Goal: Task Accomplishment & Management: Complete application form

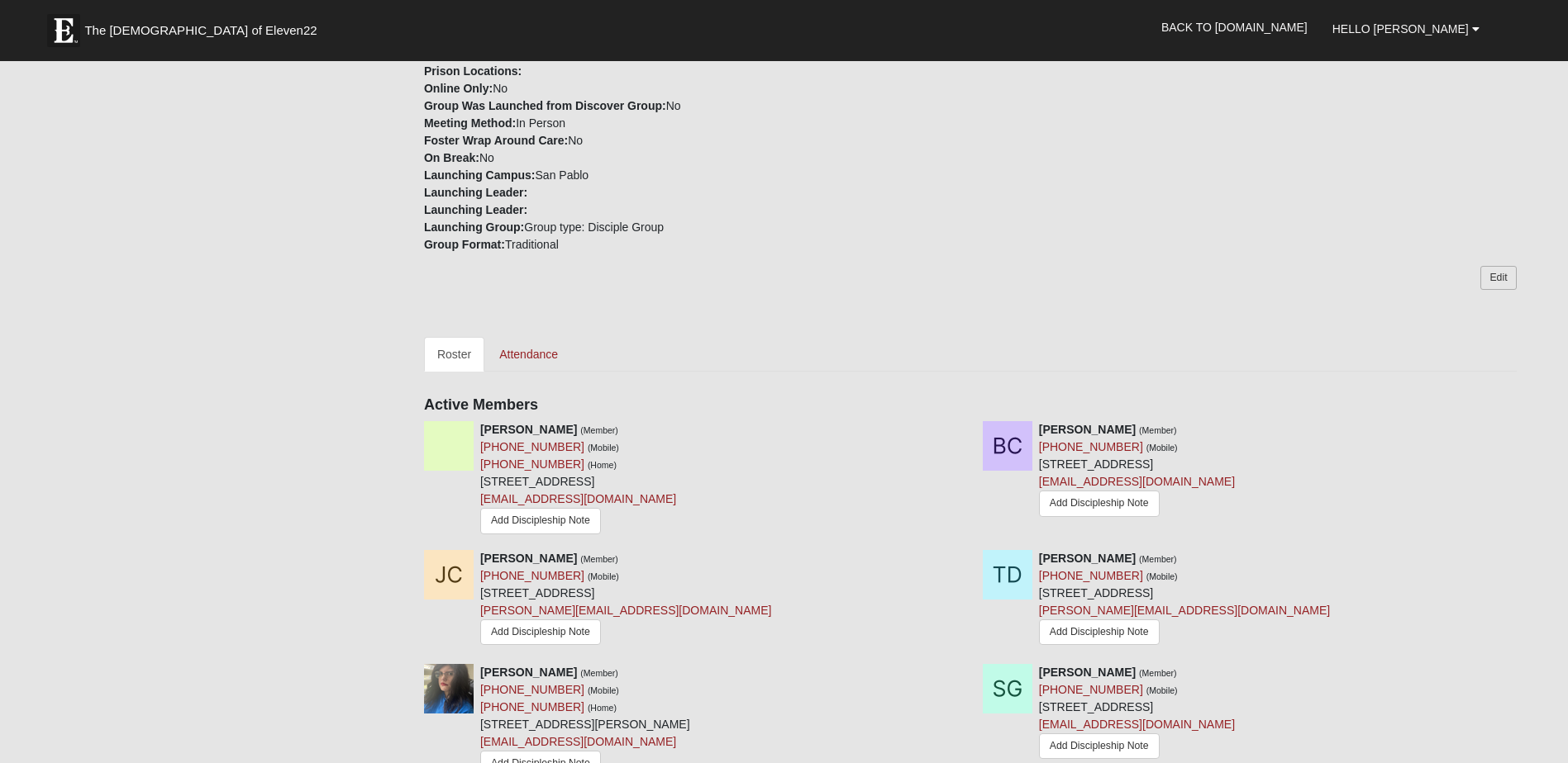
scroll to position [413, 0]
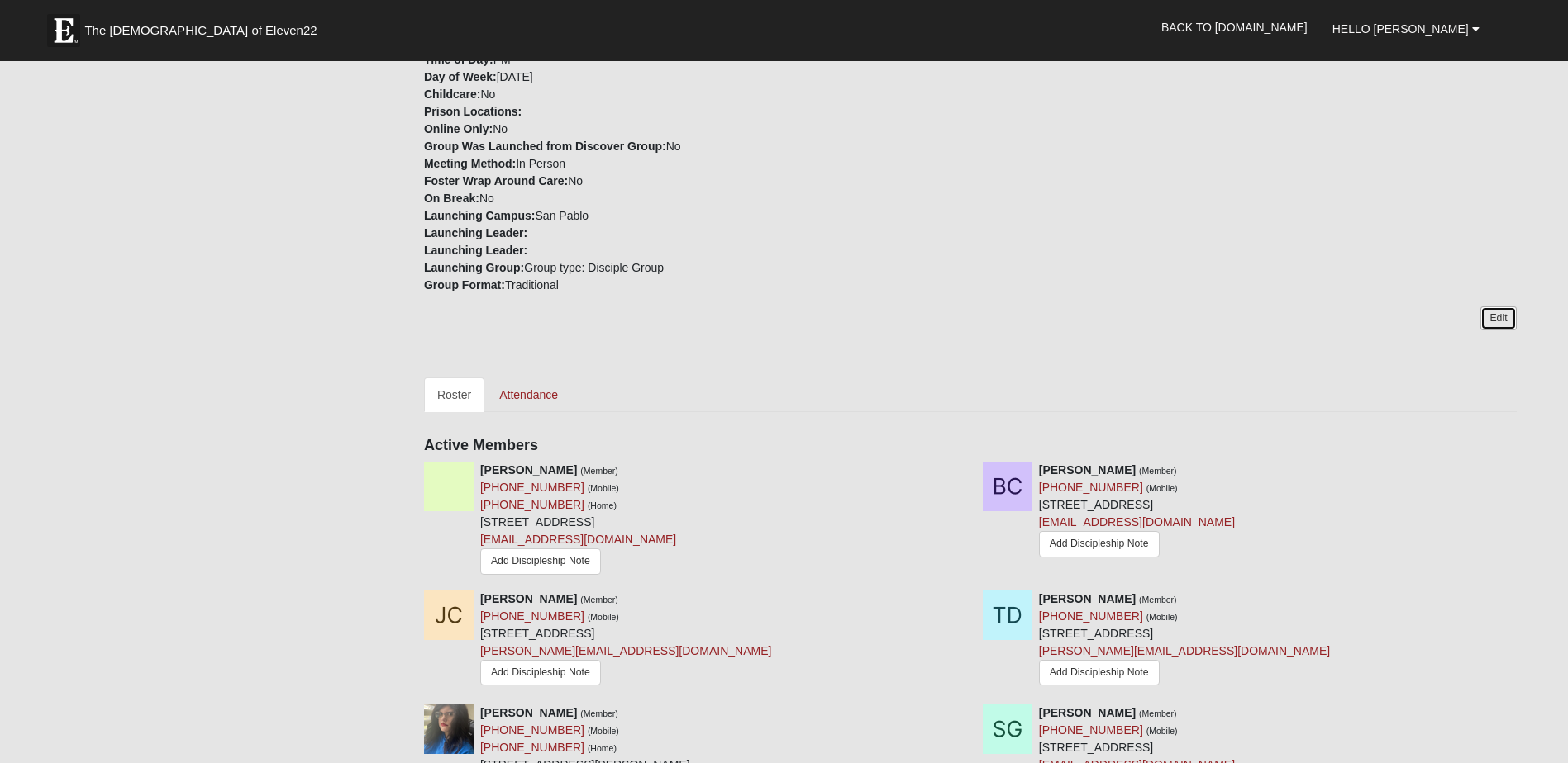
click at [1507, 314] on link "Edit" at bounding box center [1498, 318] width 36 height 24
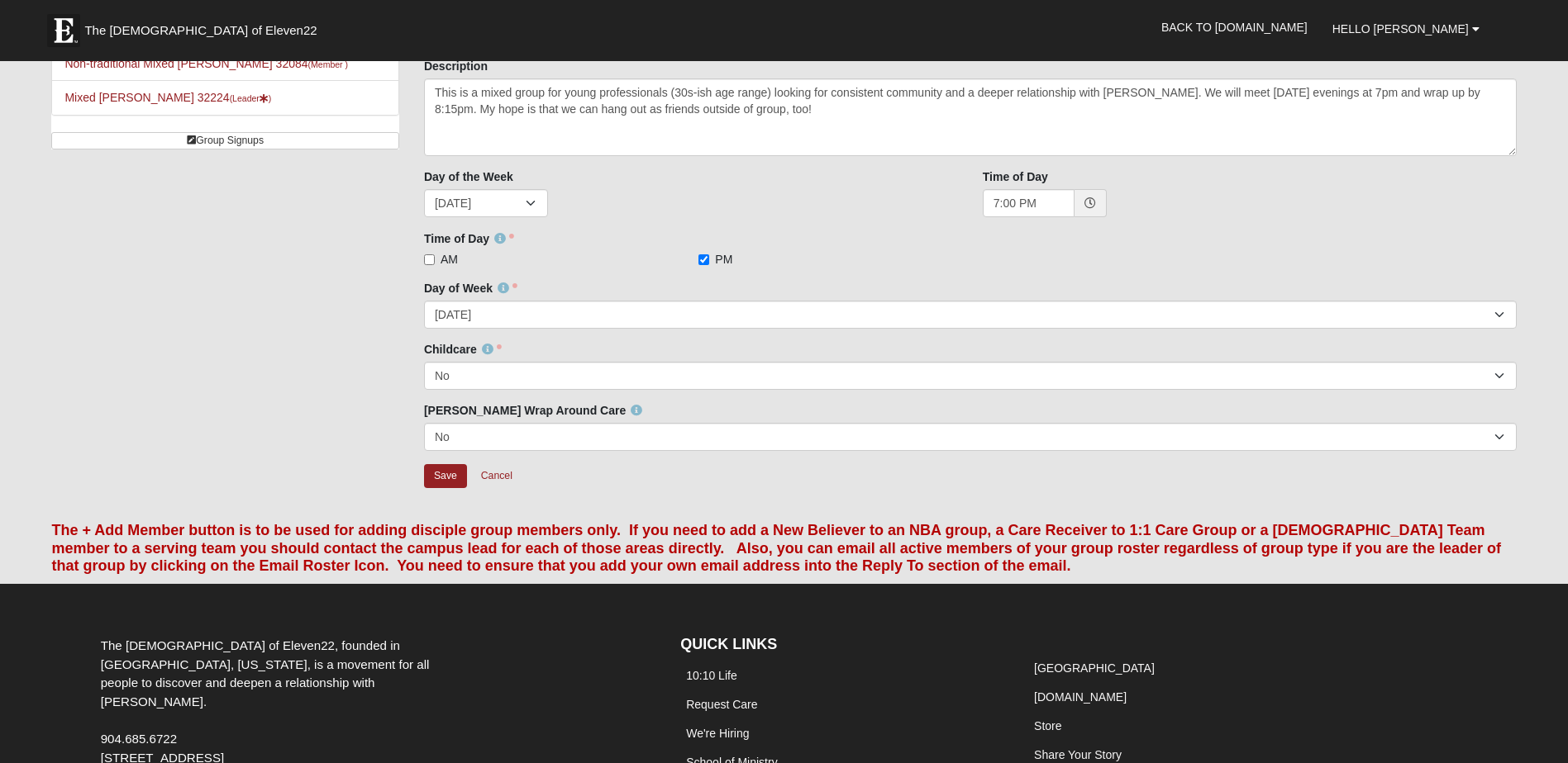
scroll to position [166, 0]
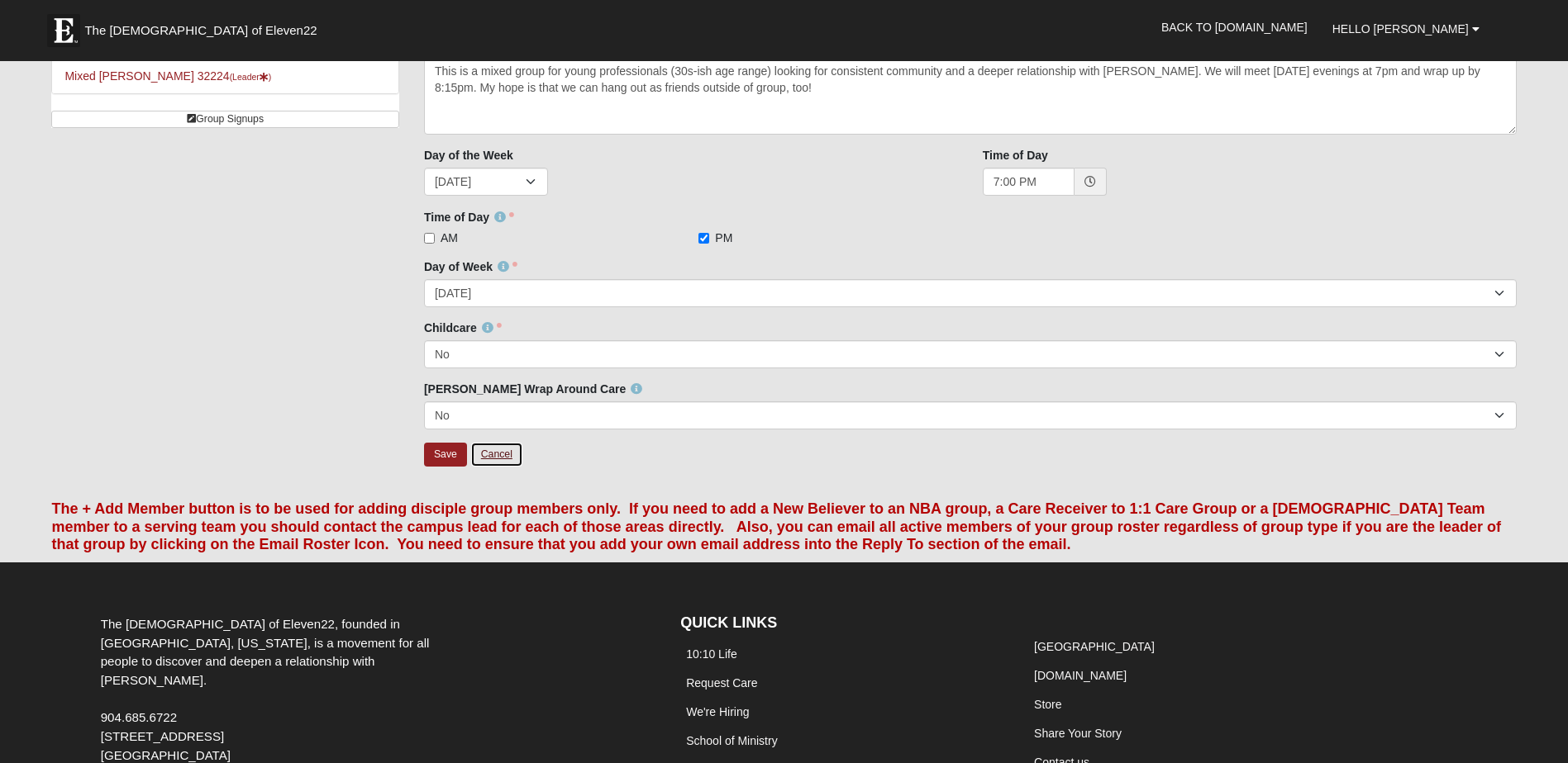
click at [497, 447] on link "Cancel" at bounding box center [497, 454] width 53 height 26
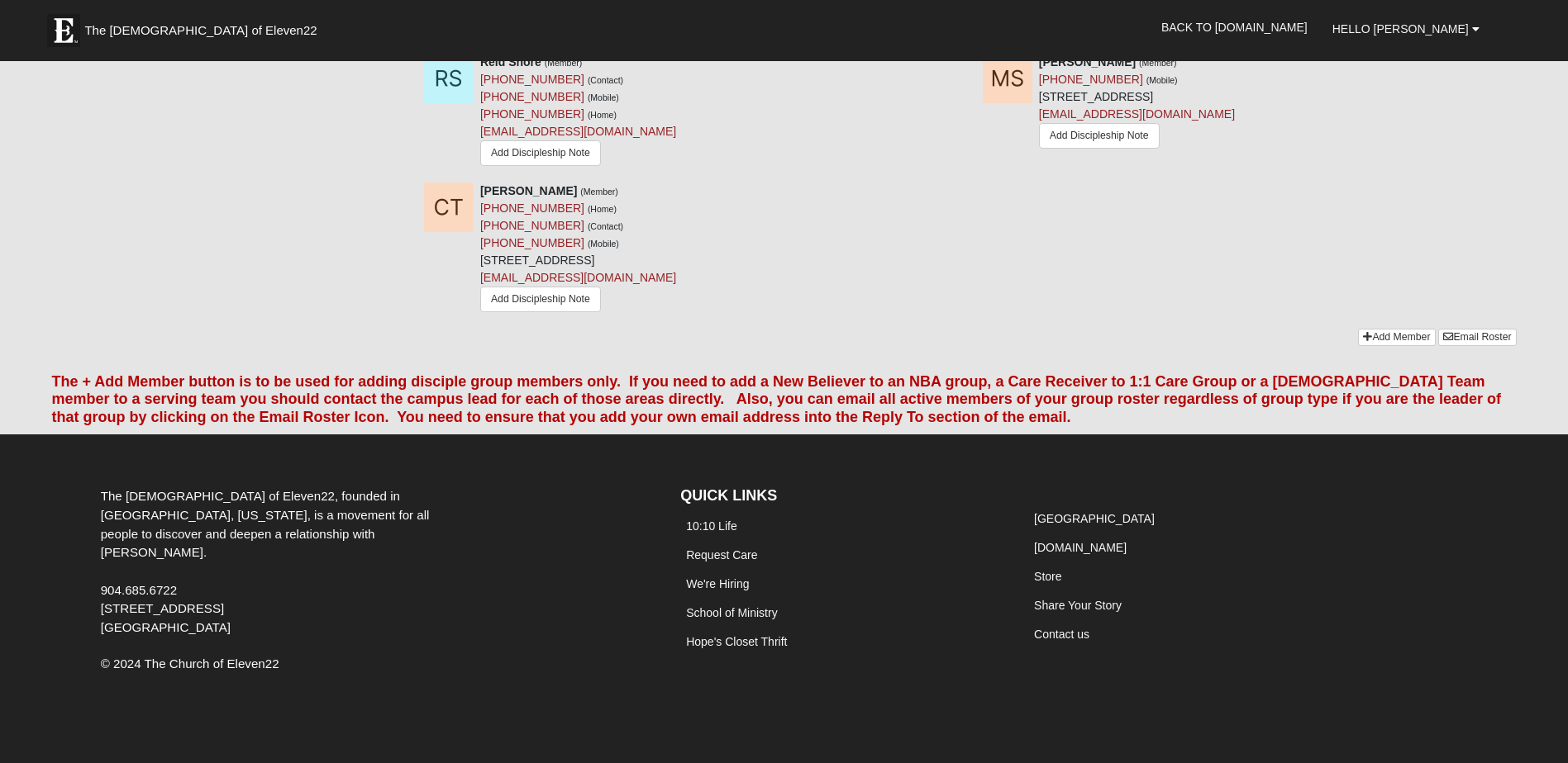
scroll to position [1817, 0]
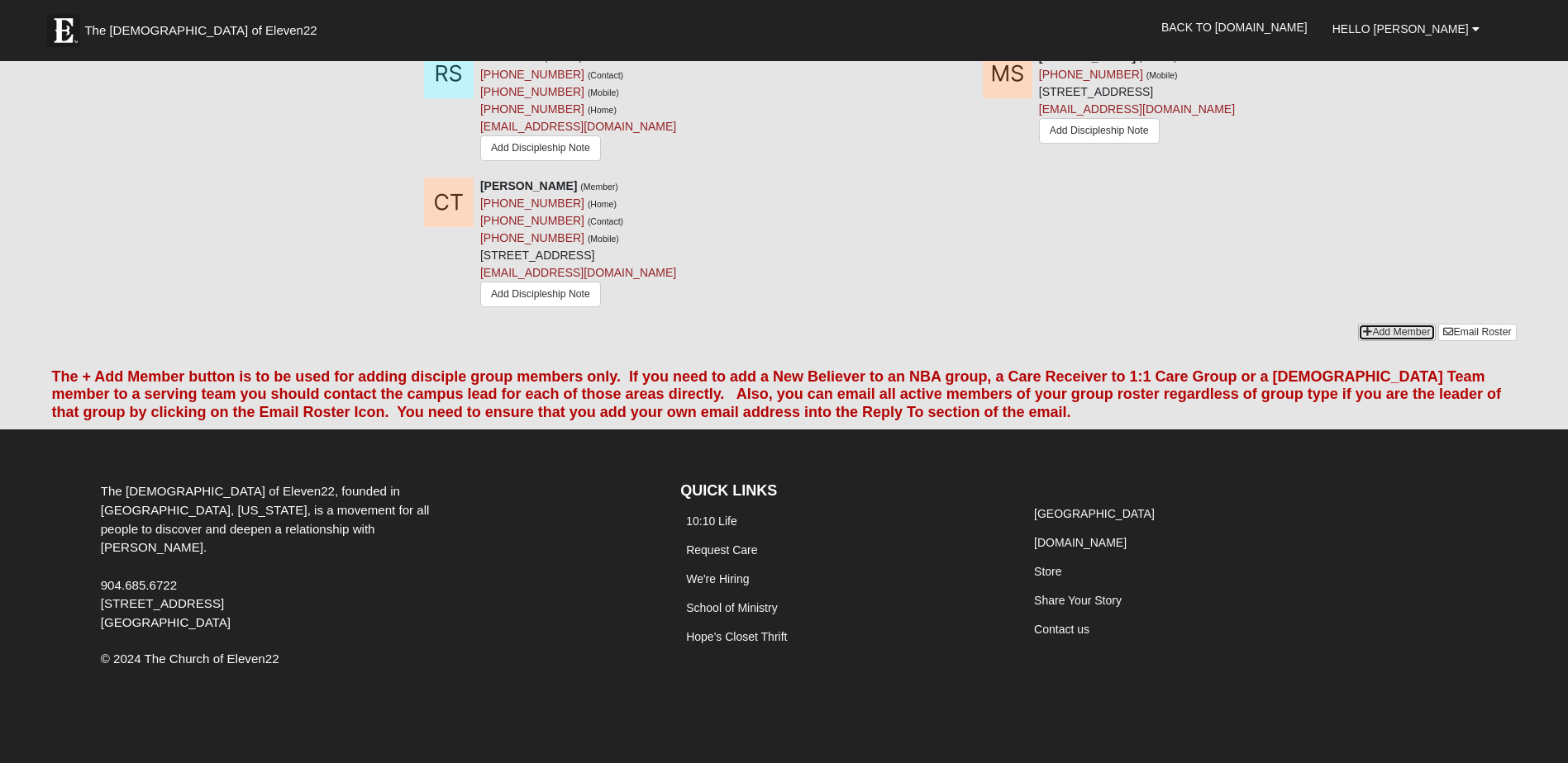
click at [1358, 329] on link "Add Member" at bounding box center [1396, 332] width 77 height 17
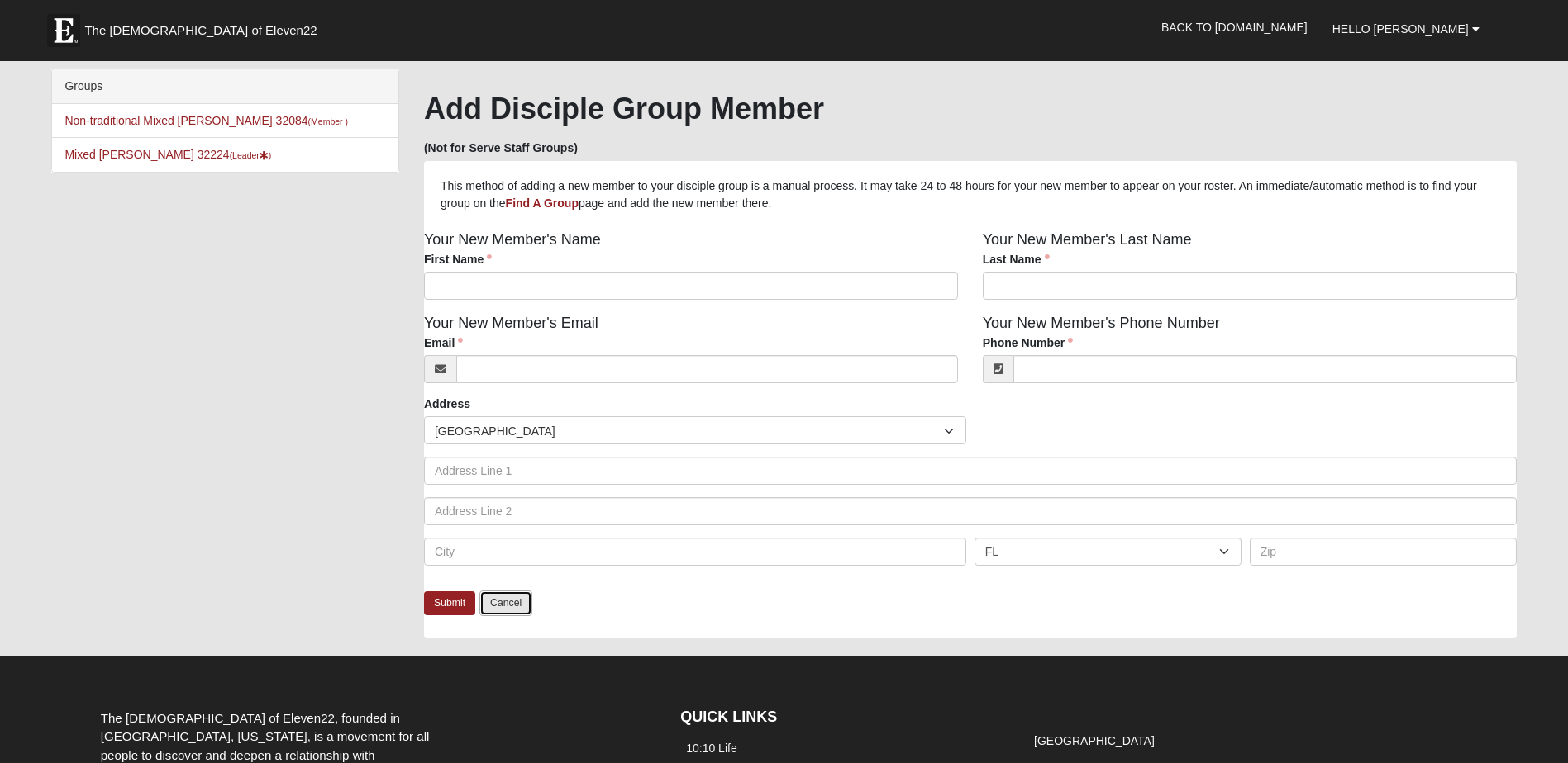
click at [506, 610] on link "Cancel" at bounding box center [506, 603] width 53 height 26
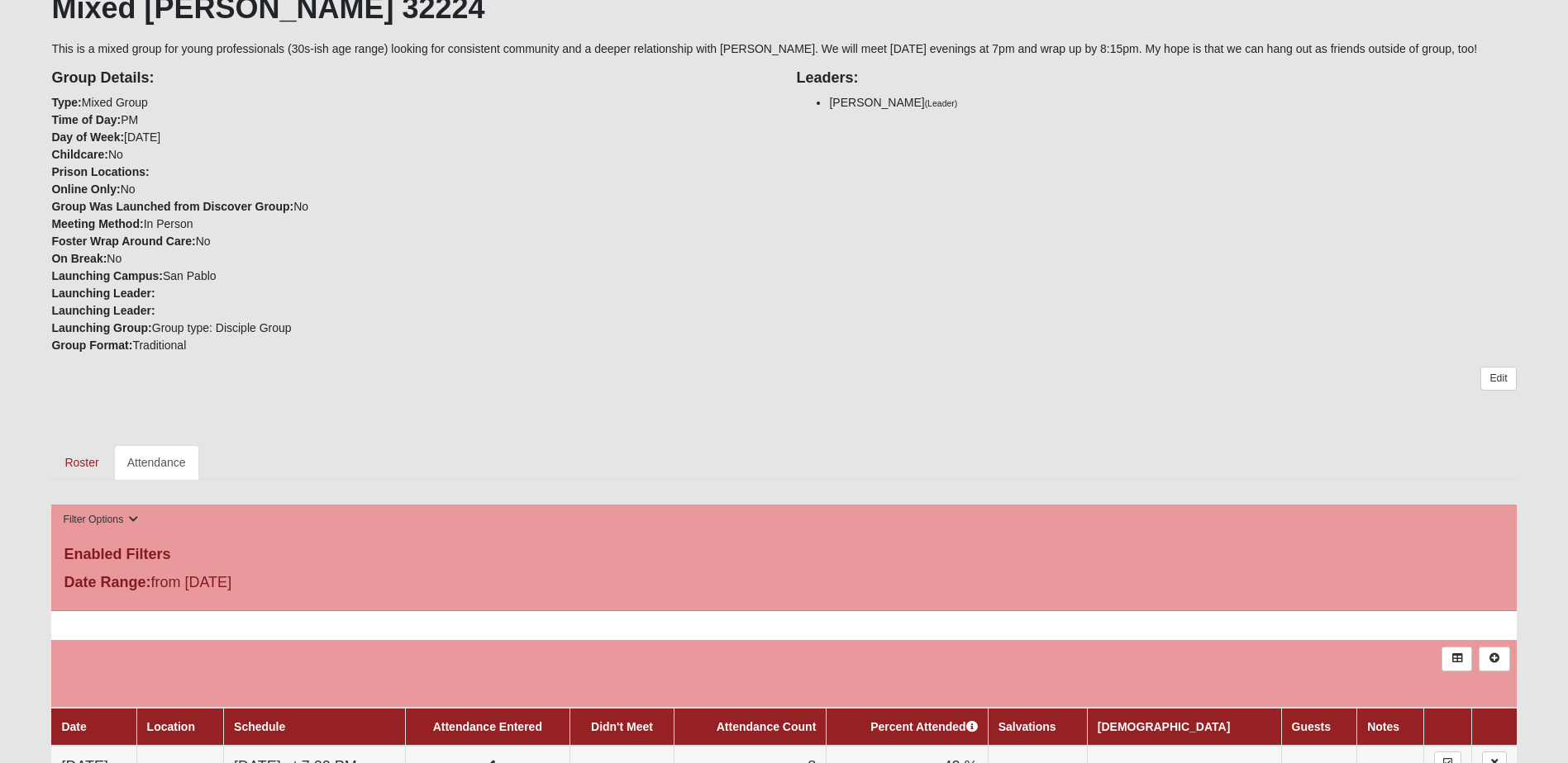
scroll to position [330, 0]
click at [77, 459] on link "Roster" at bounding box center [81, 463] width 60 height 35
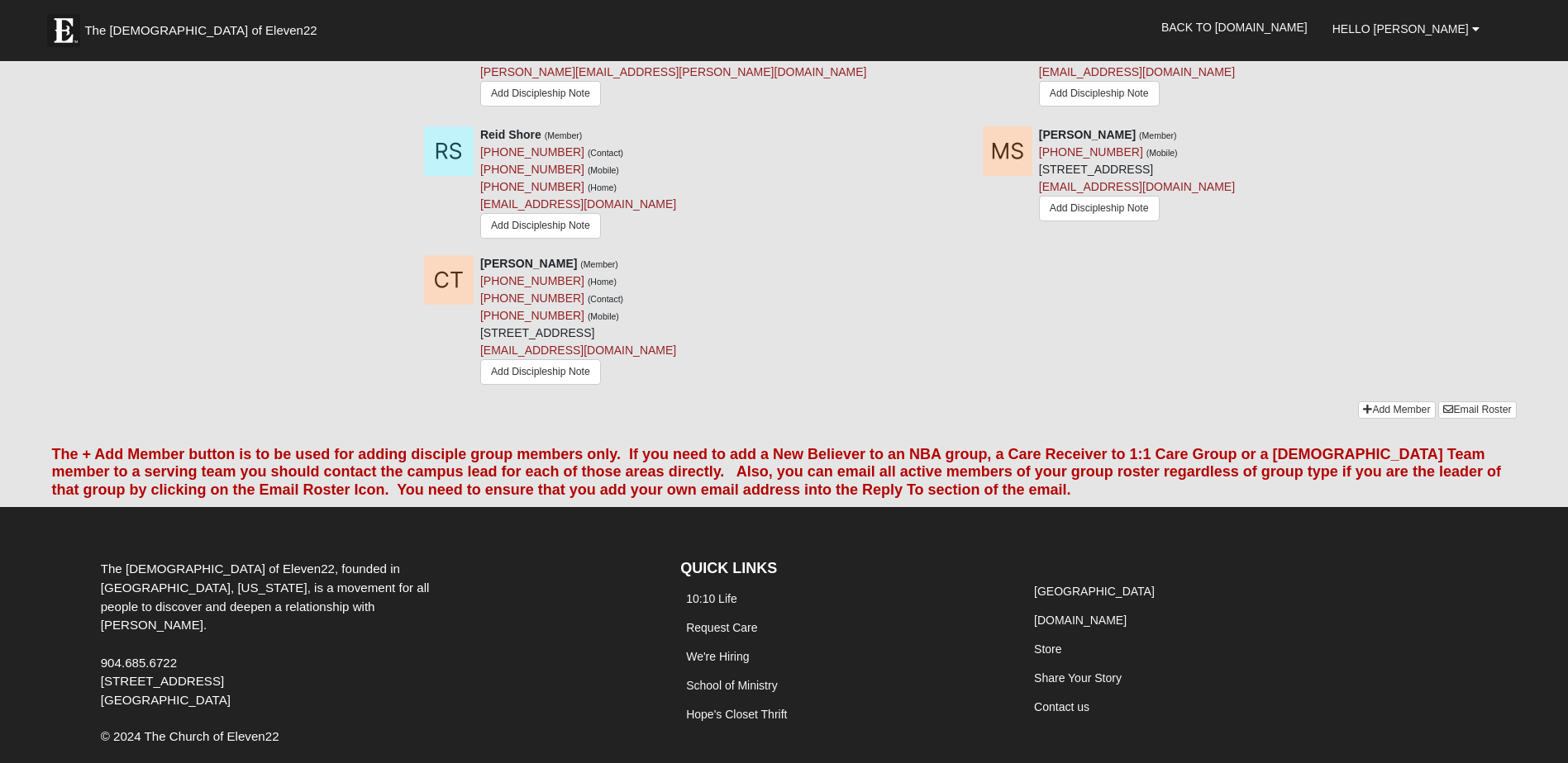
scroll to position [1817, 0]
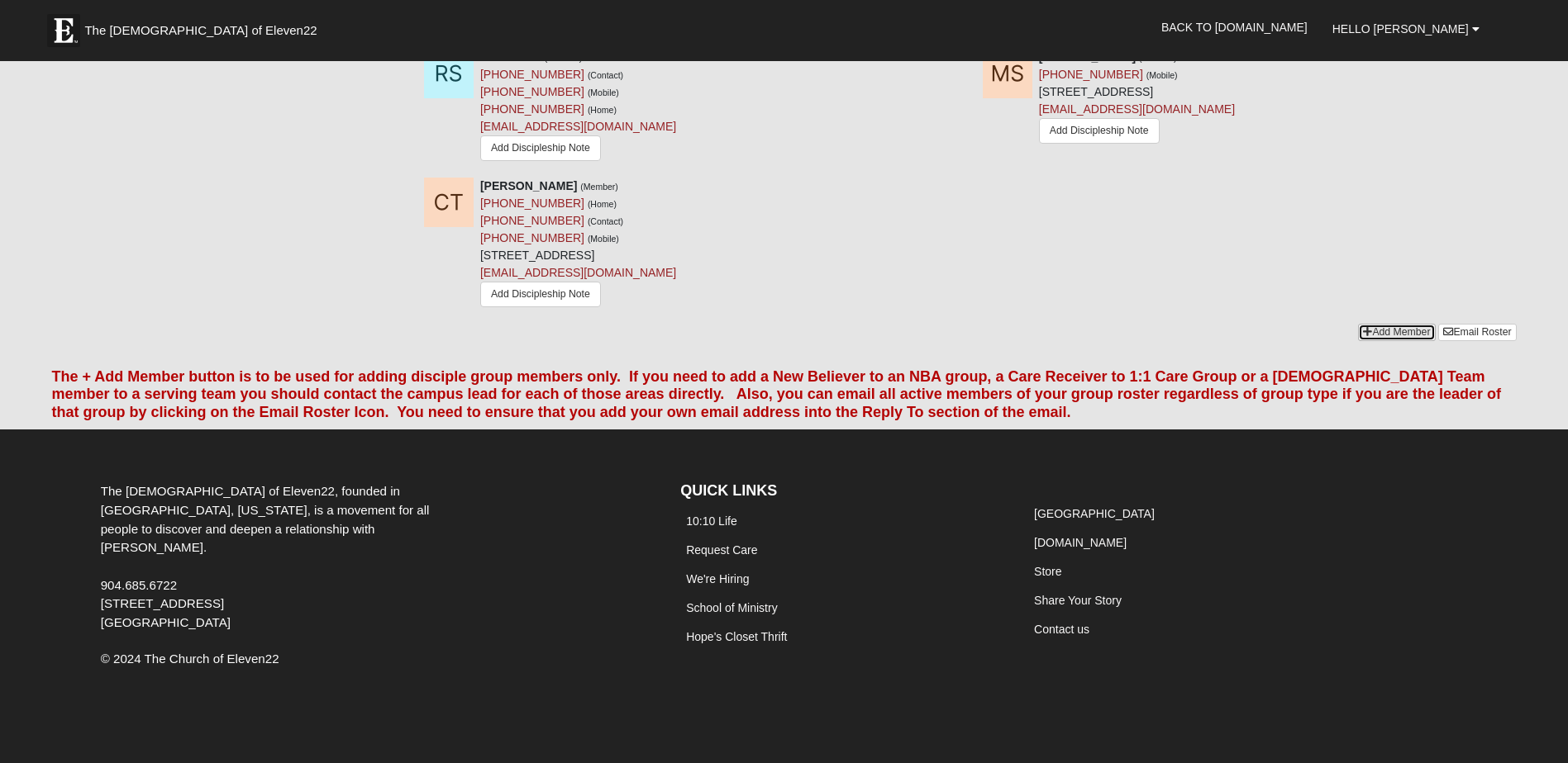
click at [1369, 324] on link "Add Member" at bounding box center [1396, 332] width 77 height 17
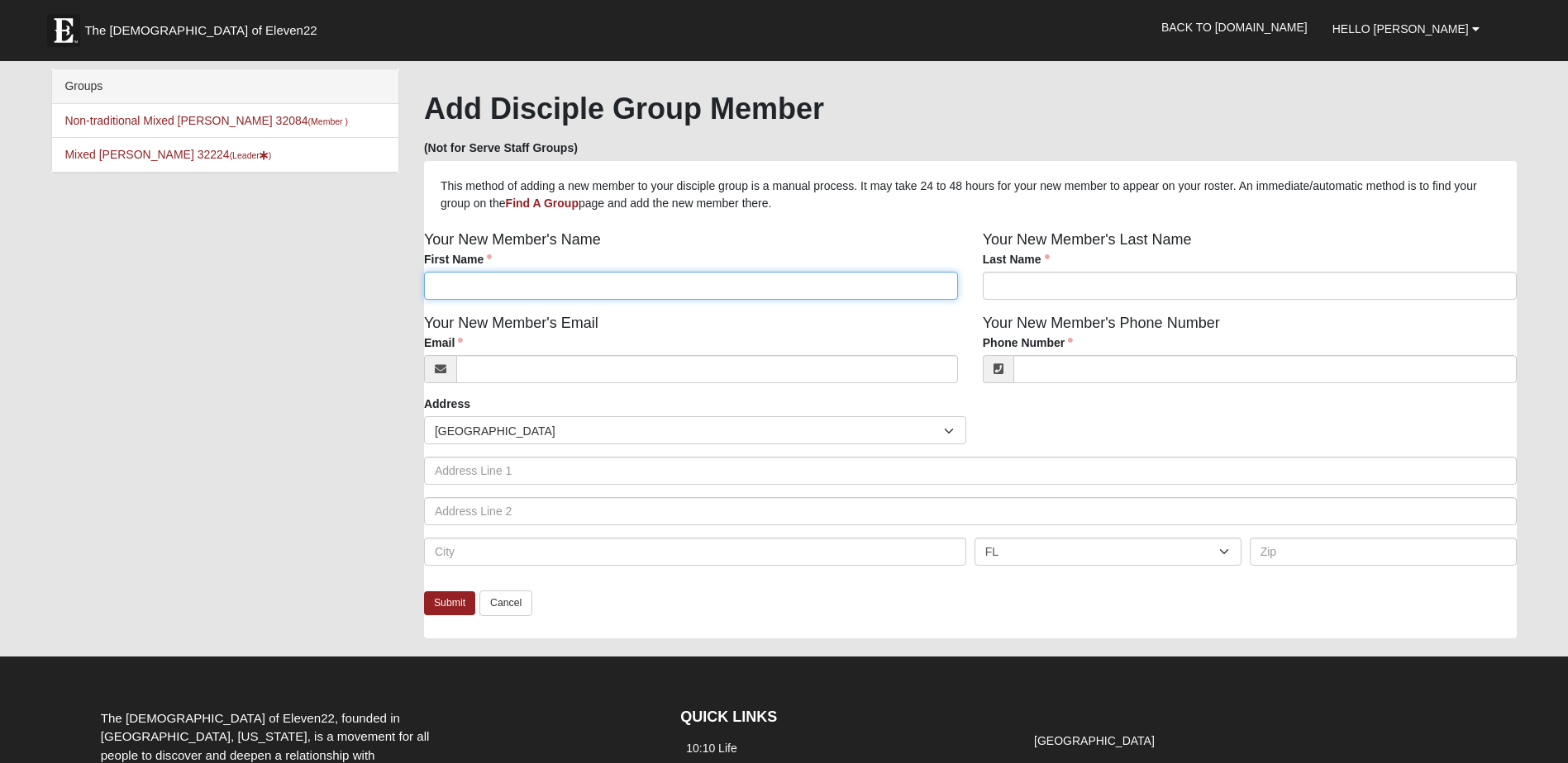
click at [888, 293] on input "First Name" at bounding box center [690, 286] width 534 height 28
type input "[PERSON_NAME]"
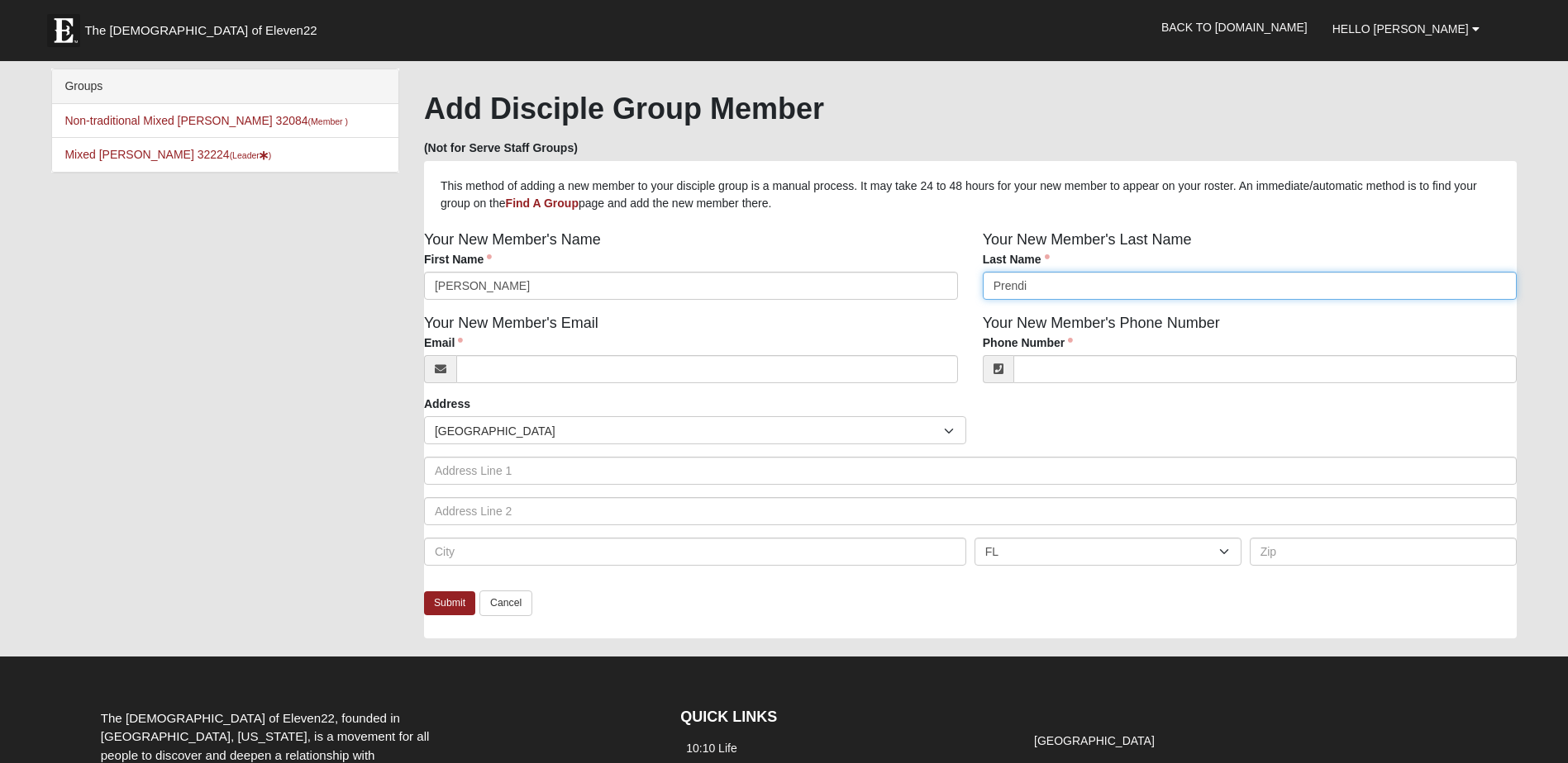
type input "Prendi"
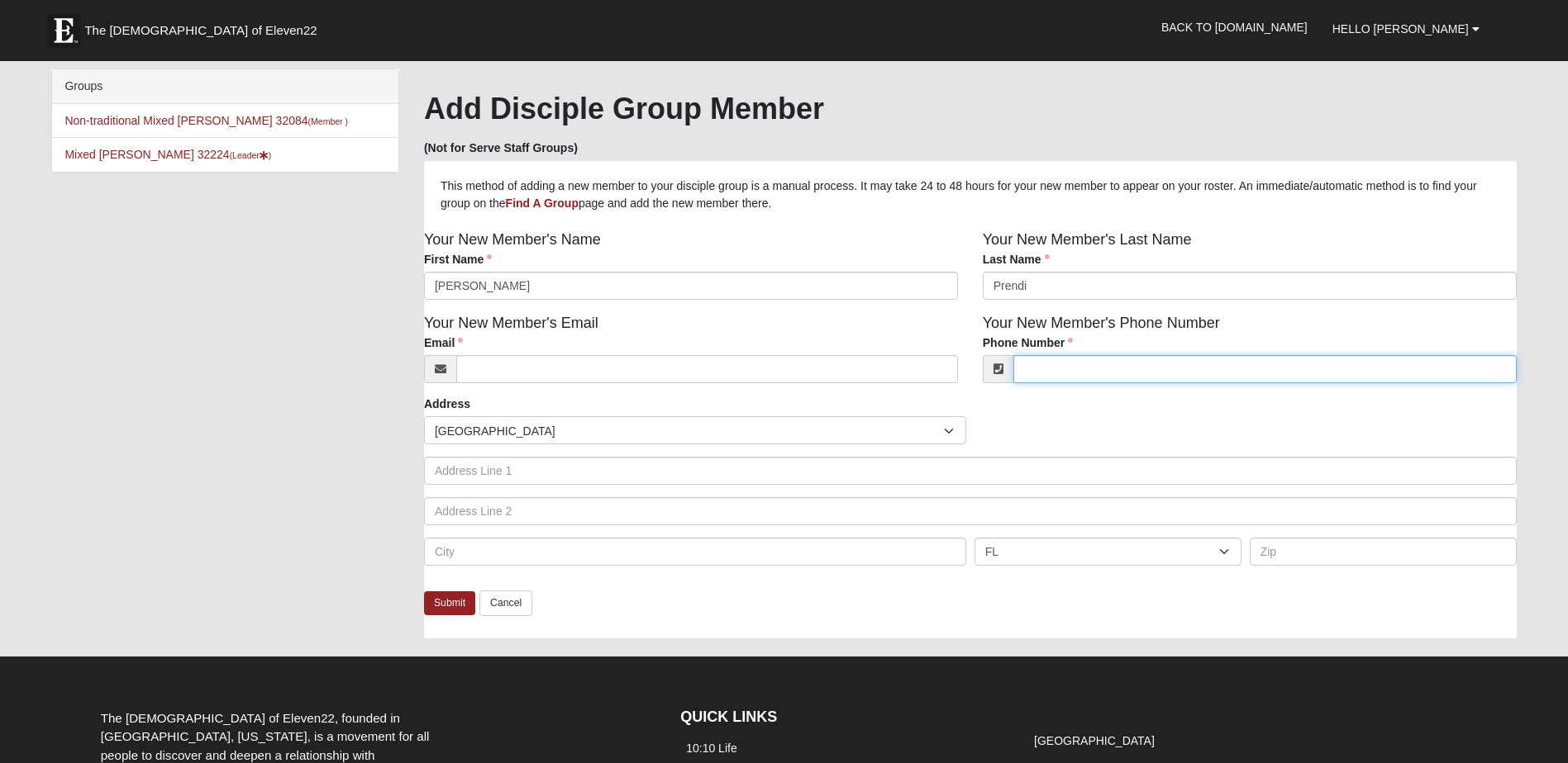
click at [1068, 370] on input "Phone Number" at bounding box center [1265, 369] width 503 height 28
type input "(215) 578-1081"
click at [1060, 398] on div "Address Countries United States ------------------------ Afghanistan Aland Isla…" at bounding box center [970, 487] width 1093 height 183
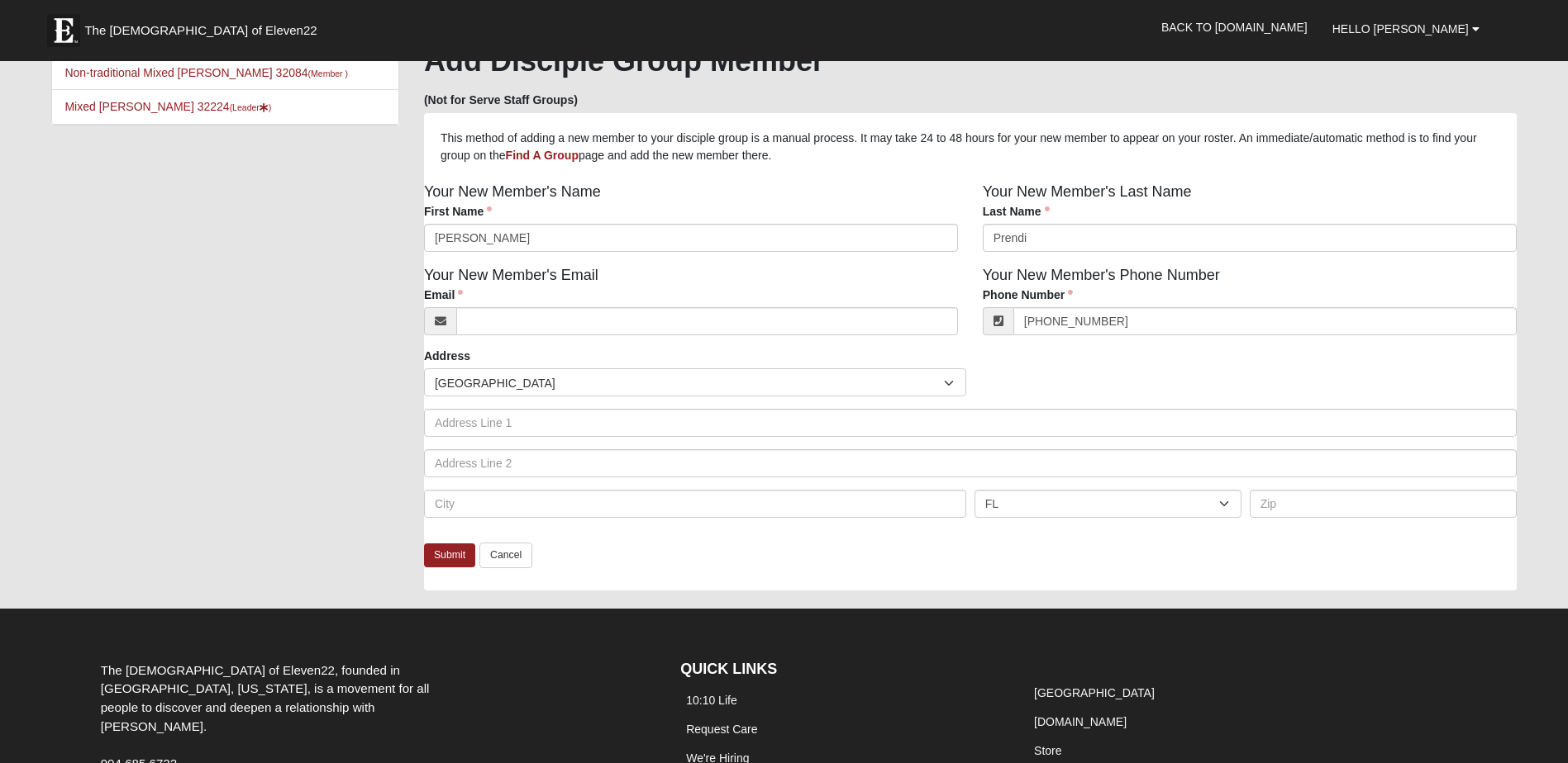
scroll to position [83, 0]
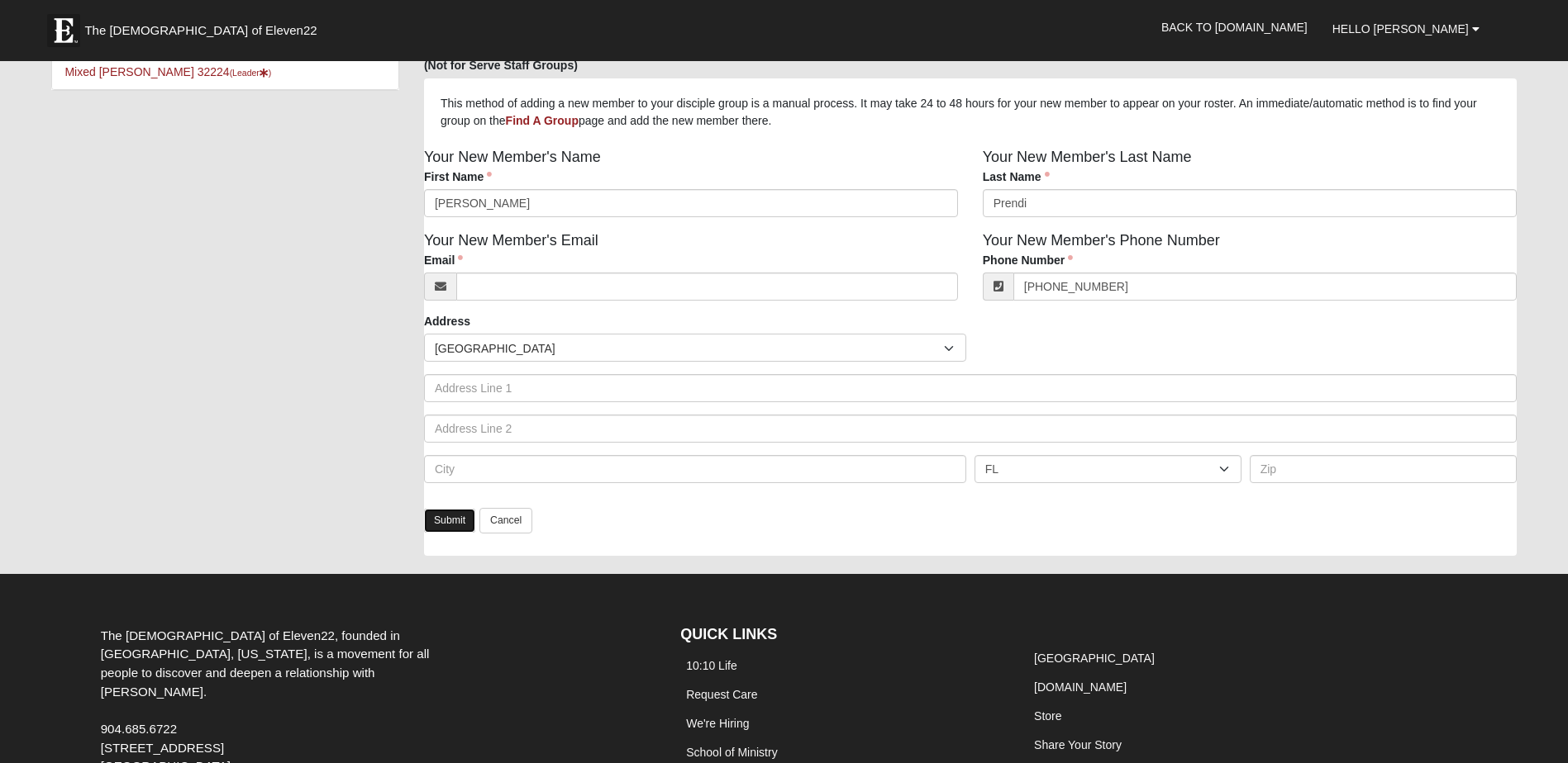
click at [442, 528] on link "Submit" at bounding box center [450, 521] width 51 height 24
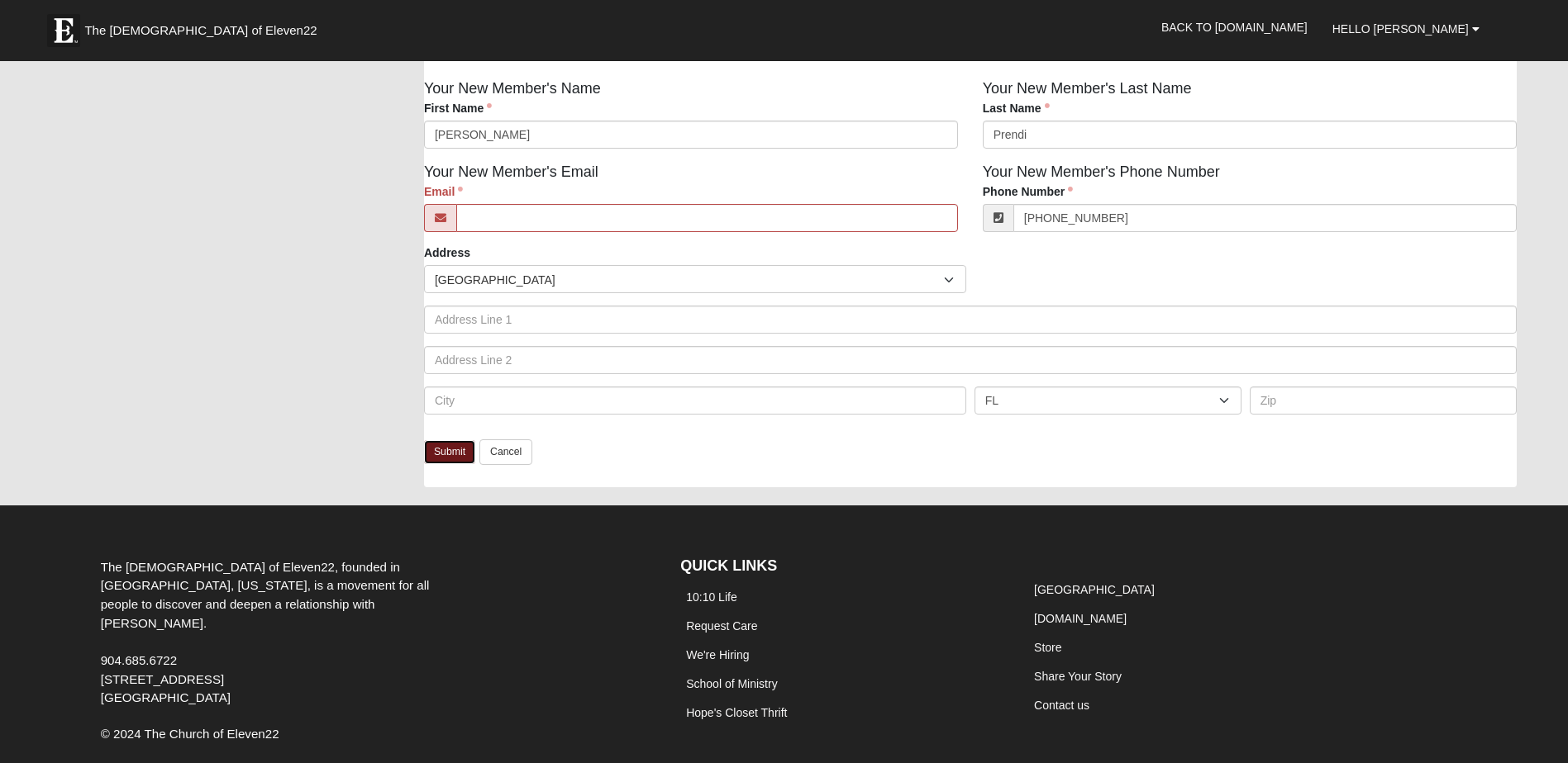
scroll to position [248, 0]
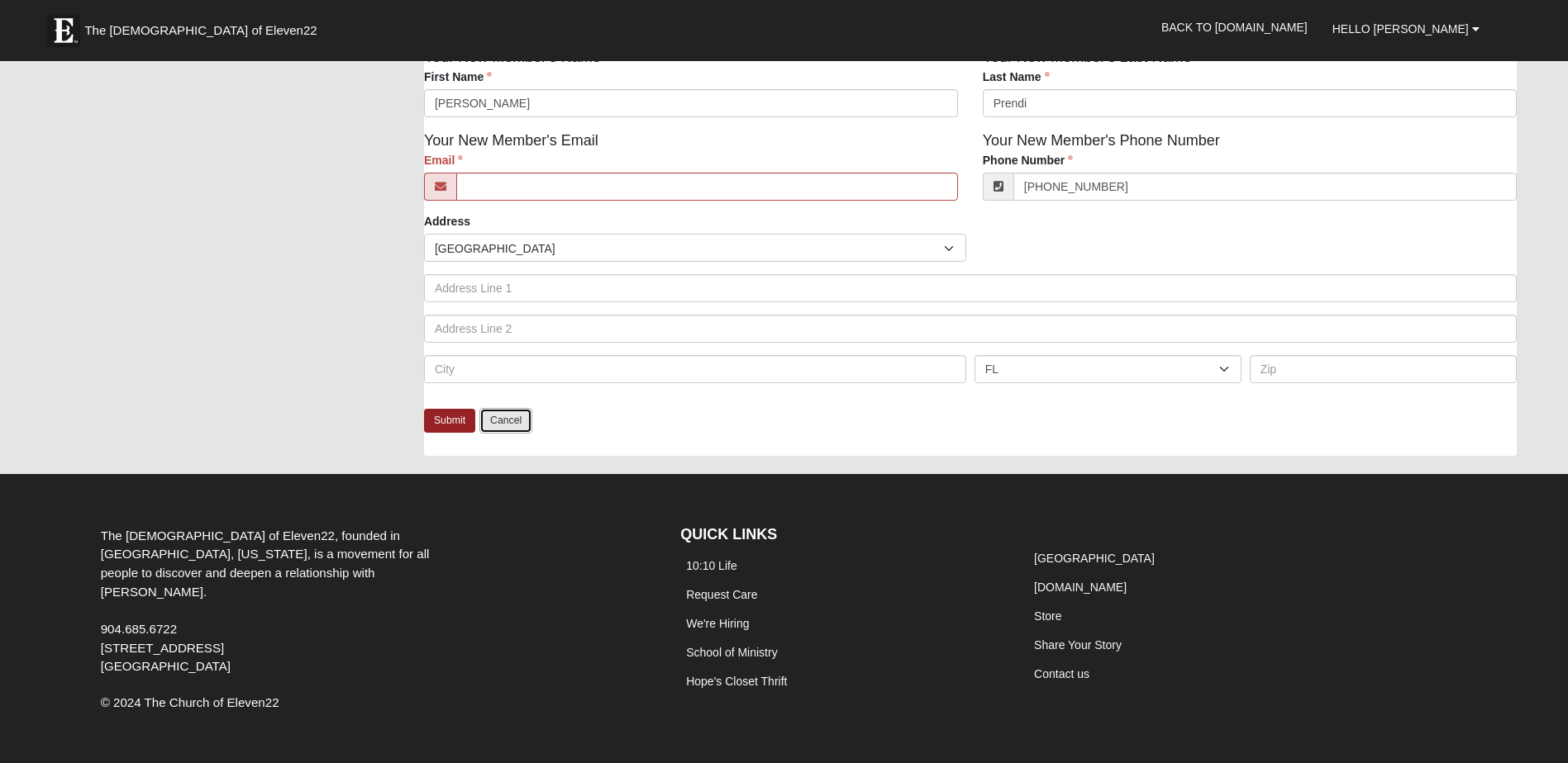
click at [515, 423] on link "Cancel" at bounding box center [506, 420] width 53 height 26
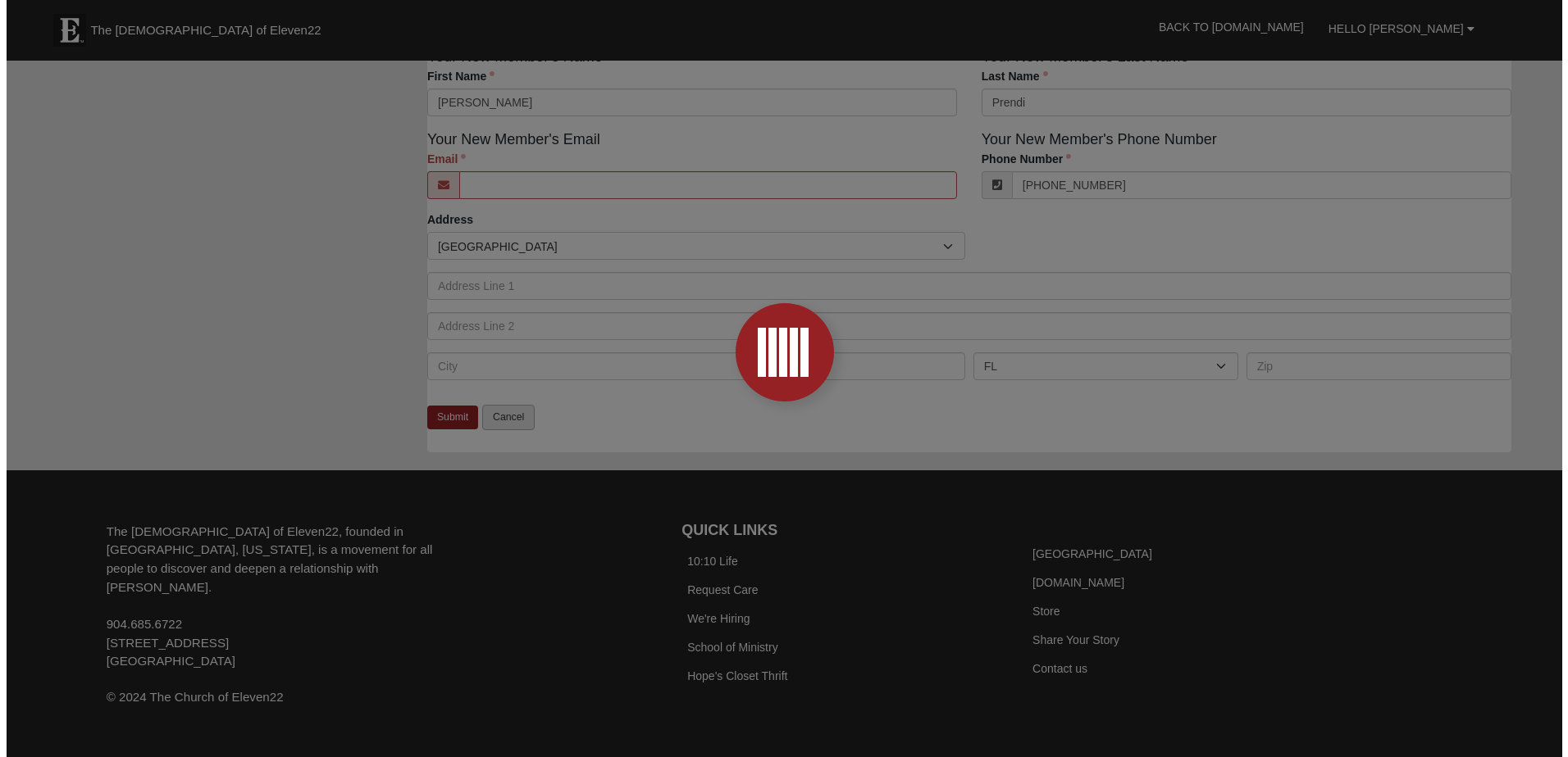
scroll to position [0, 0]
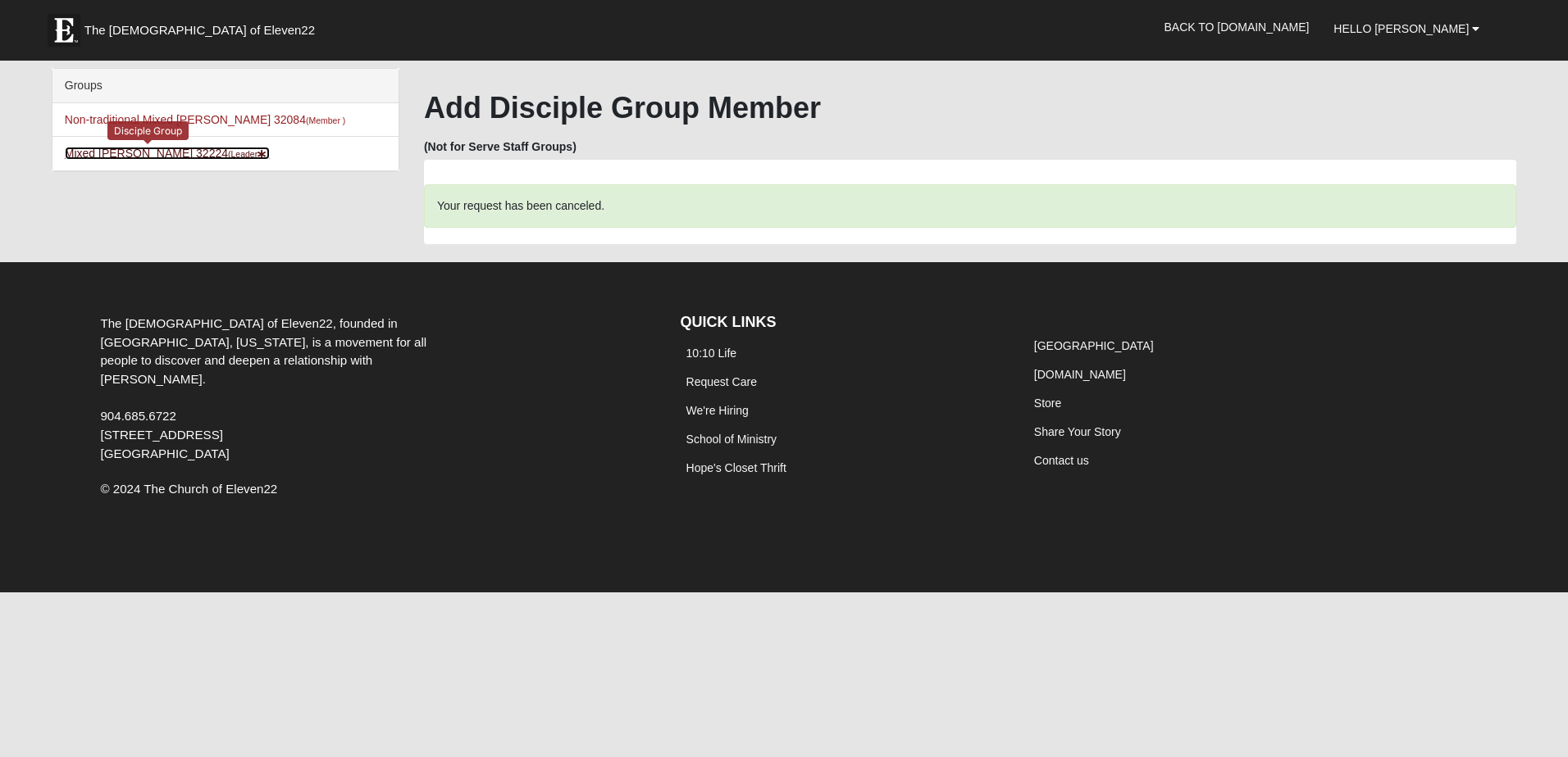
click at [94, 154] on link "Mixed Luehring 32224 (Leader )" at bounding box center [168, 154] width 205 height 13
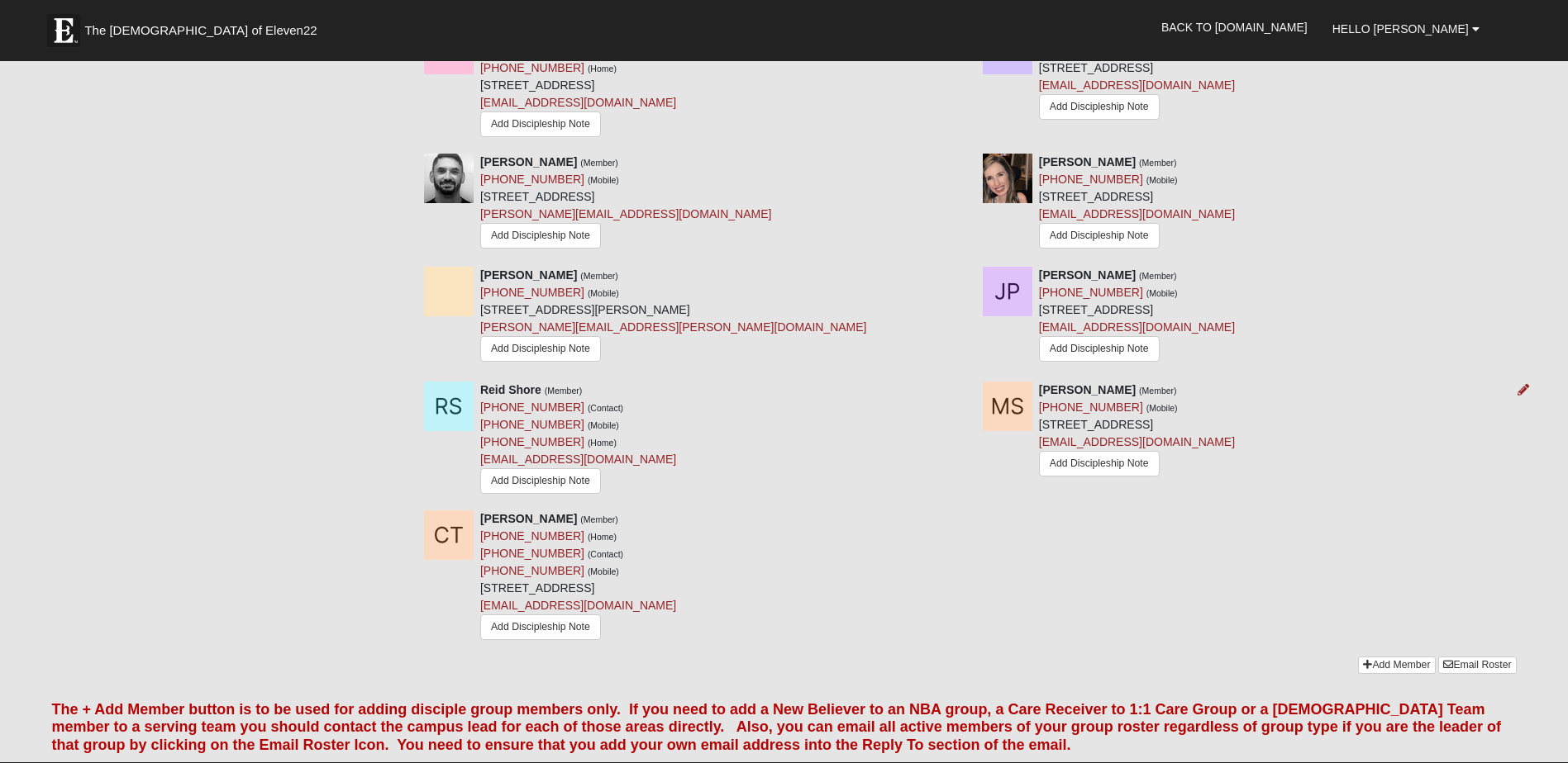
scroll to position [1487, 0]
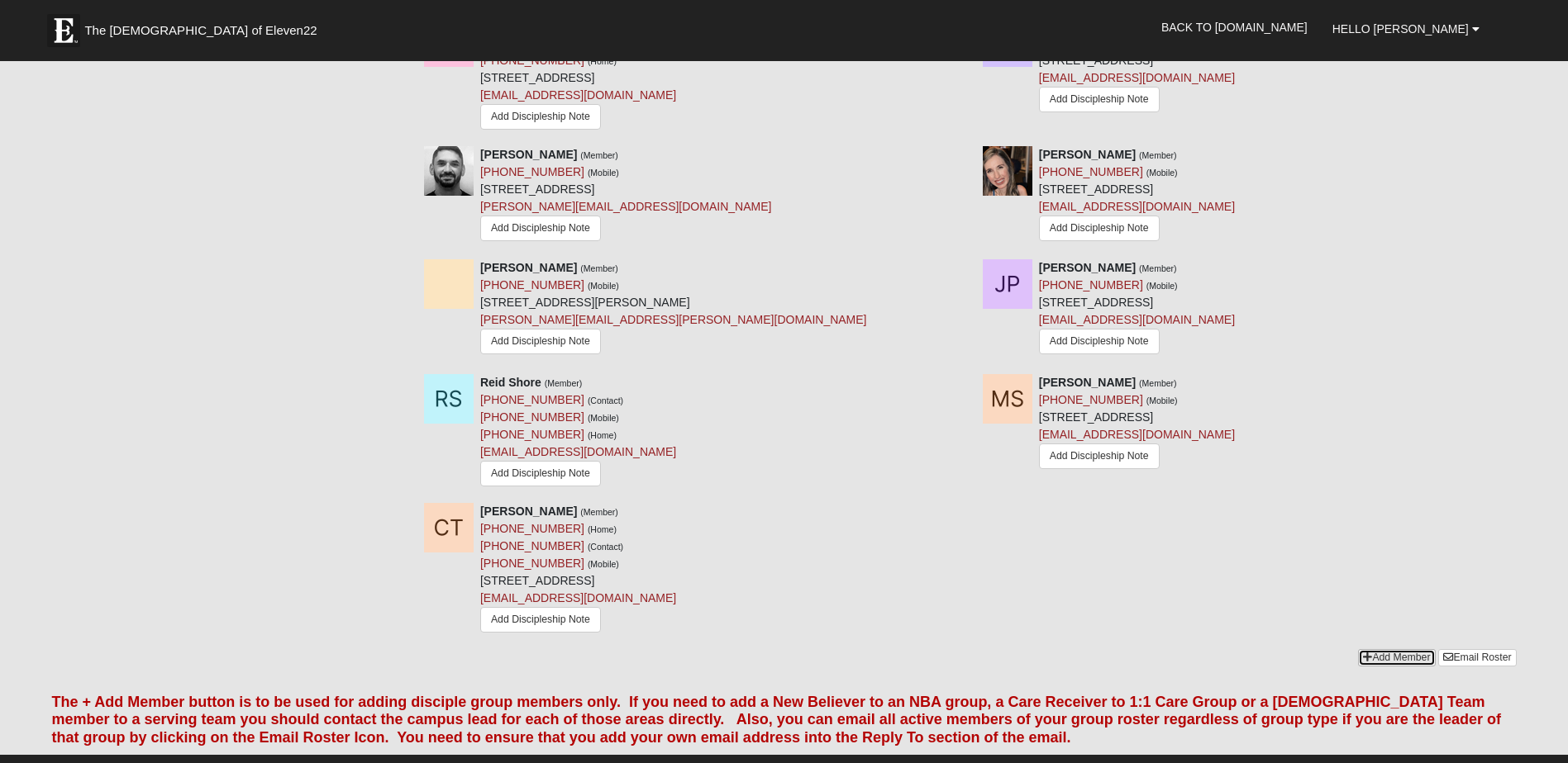
click at [1385, 666] on link "Add Member" at bounding box center [1396, 658] width 77 height 17
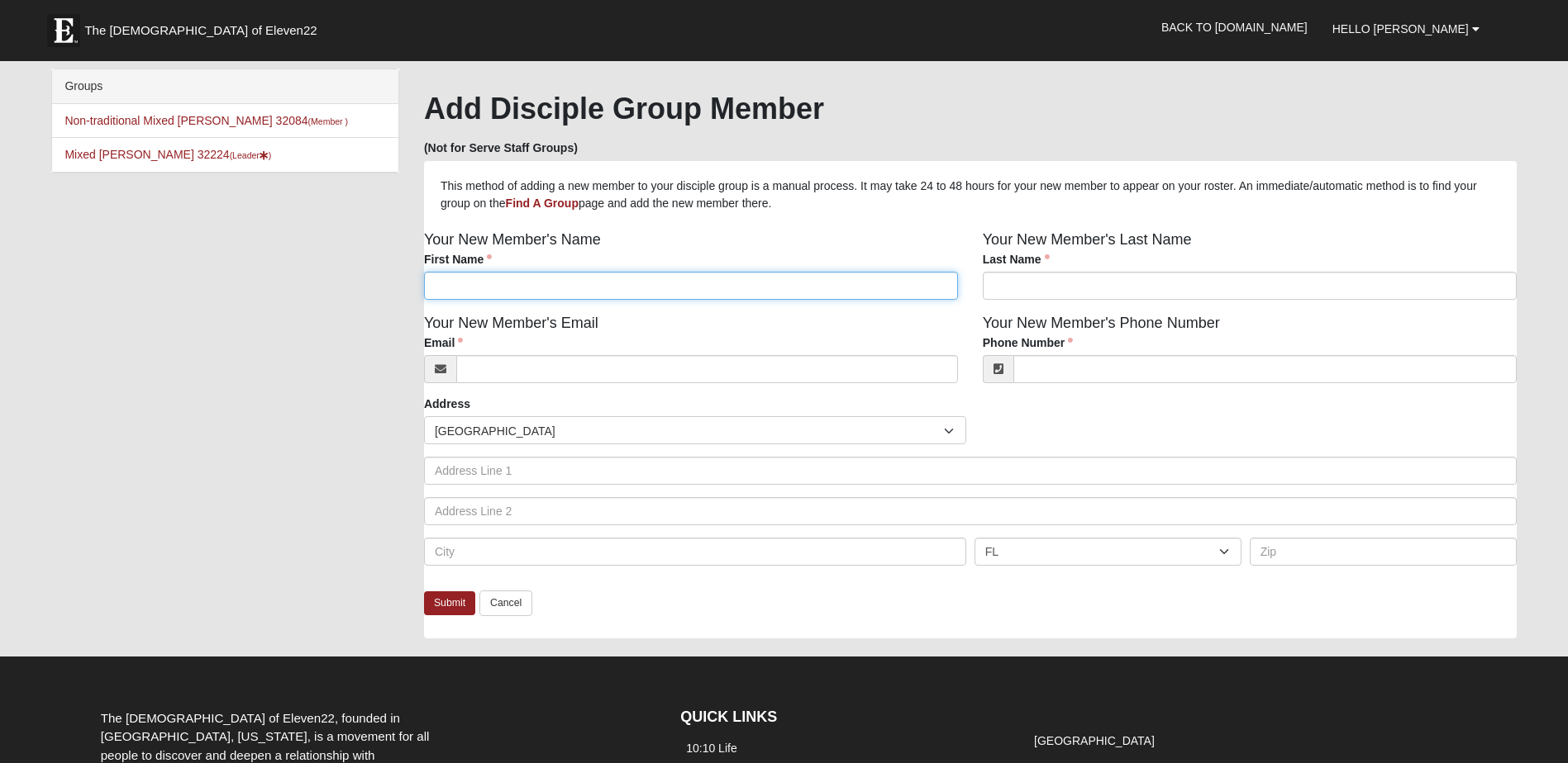
click at [706, 290] on input "First Name" at bounding box center [690, 286] width 534 height 28
type input "Gjergji"
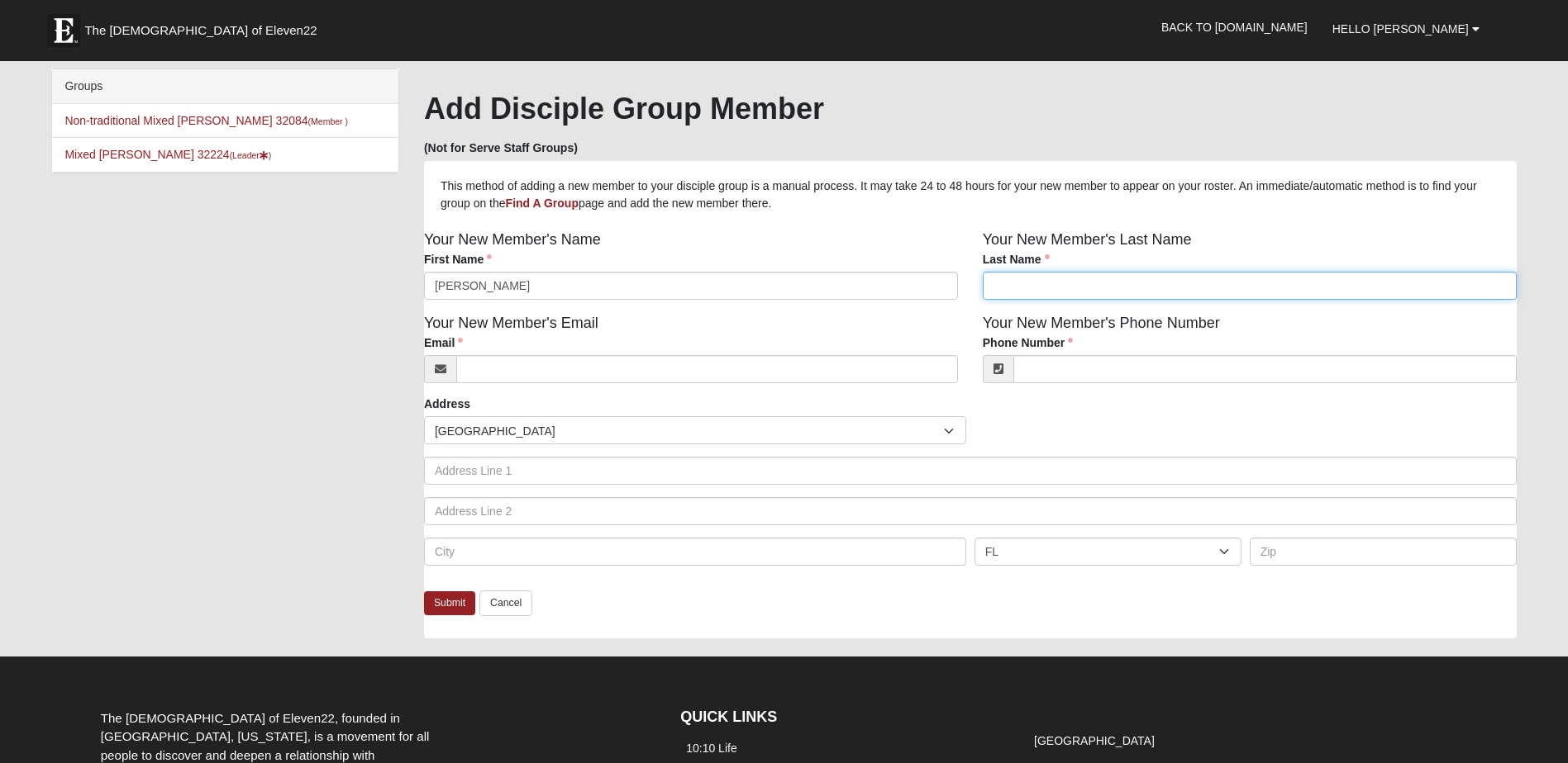
click at [1026, 286] on input "Last Name" at bounding box center [1249, 286] width 534 height 28
paste input "Prendi"
type input "Prendi"
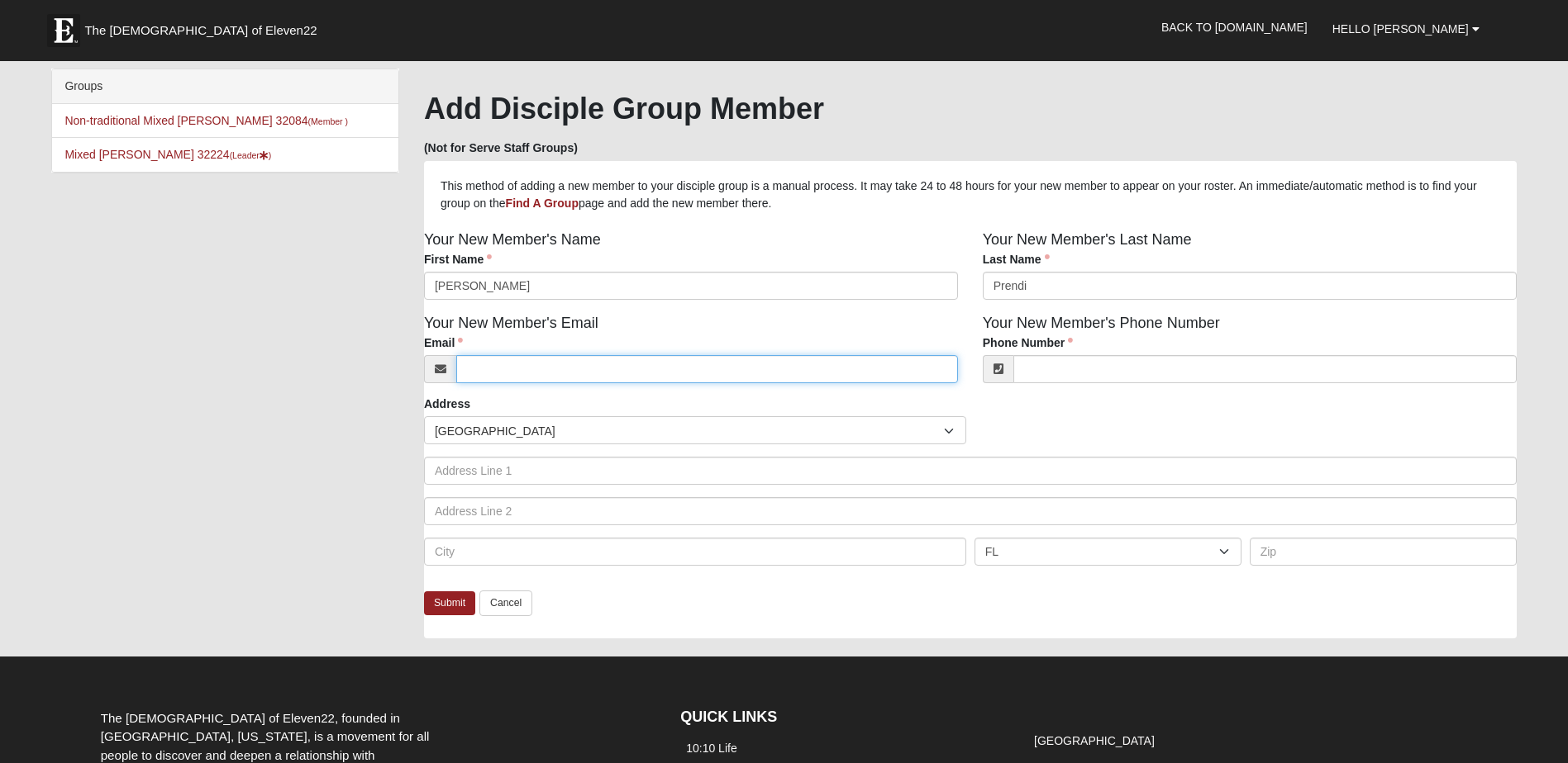
click at [693, 372] on input "Email" at bounding box center [707, 369] width 502 height 28
type input "dtprendi@gmail.com"
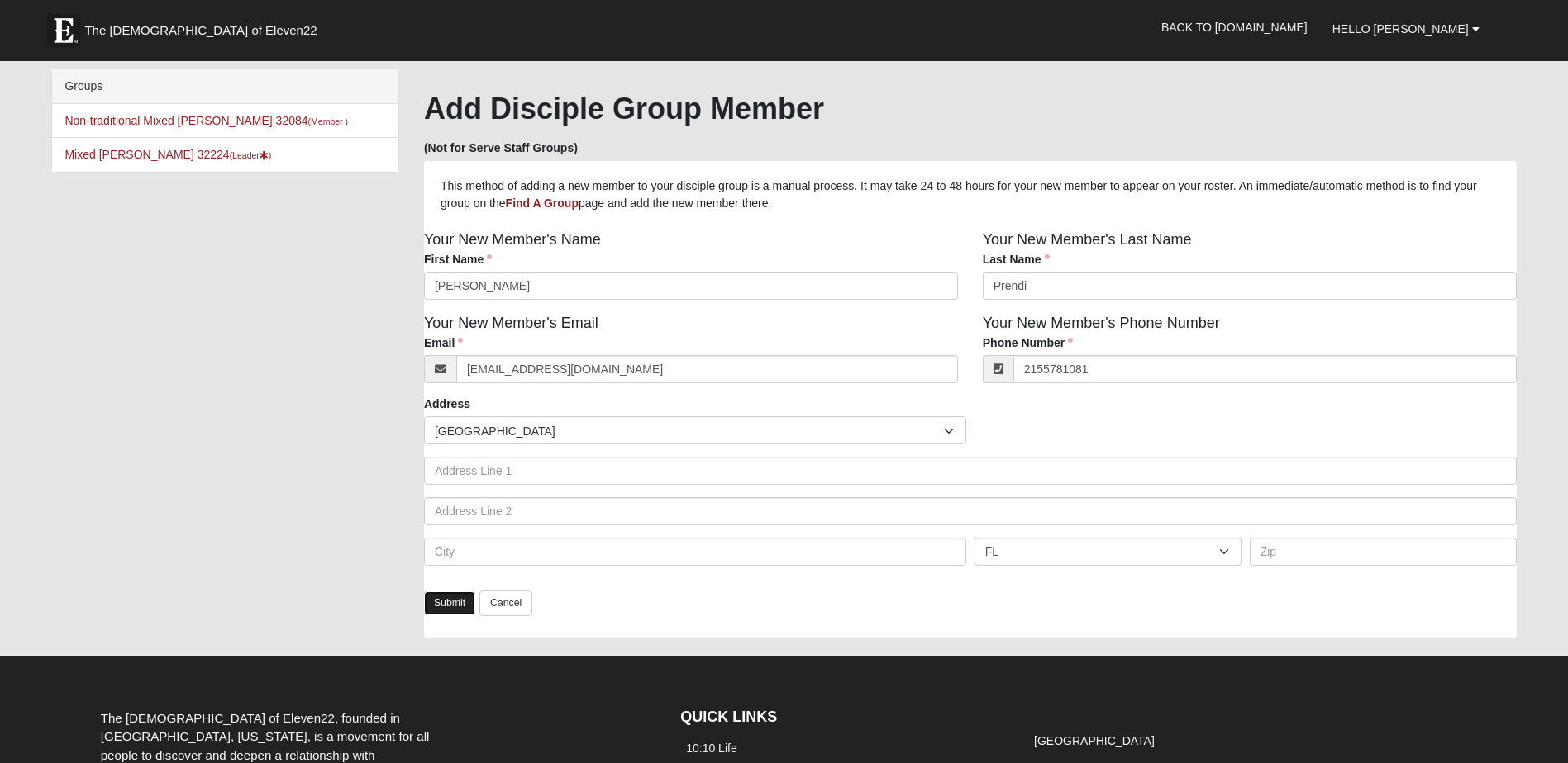
type input "(215) 578-1081"
click at [440, 608] on link "Submit" at bounding box center [450, 603] width 51 height 24
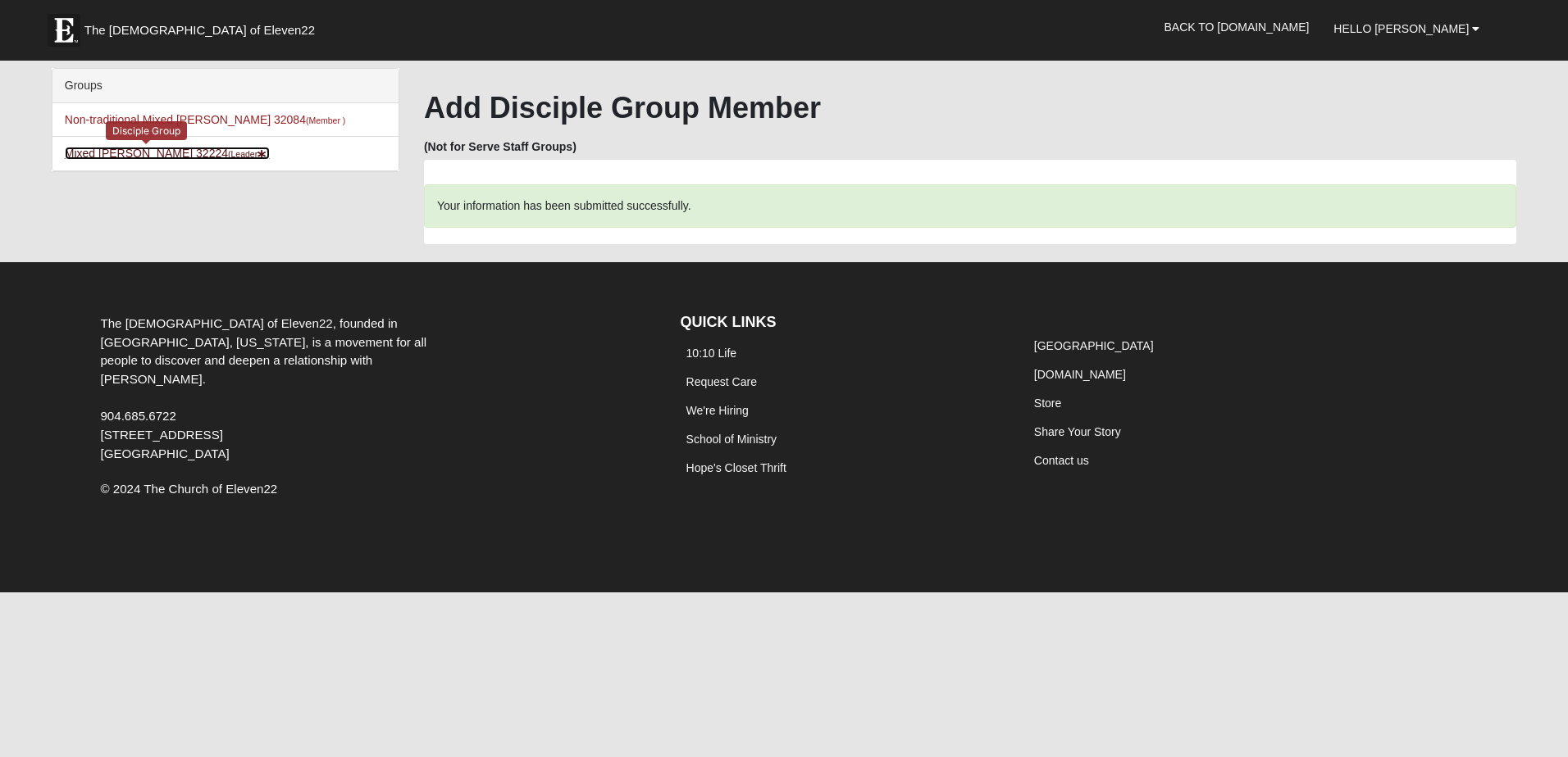
click at [152, 154] on link "Mixed Luehring 32224 (Leader )" at bounding box center [168, 154] width 205 height 13
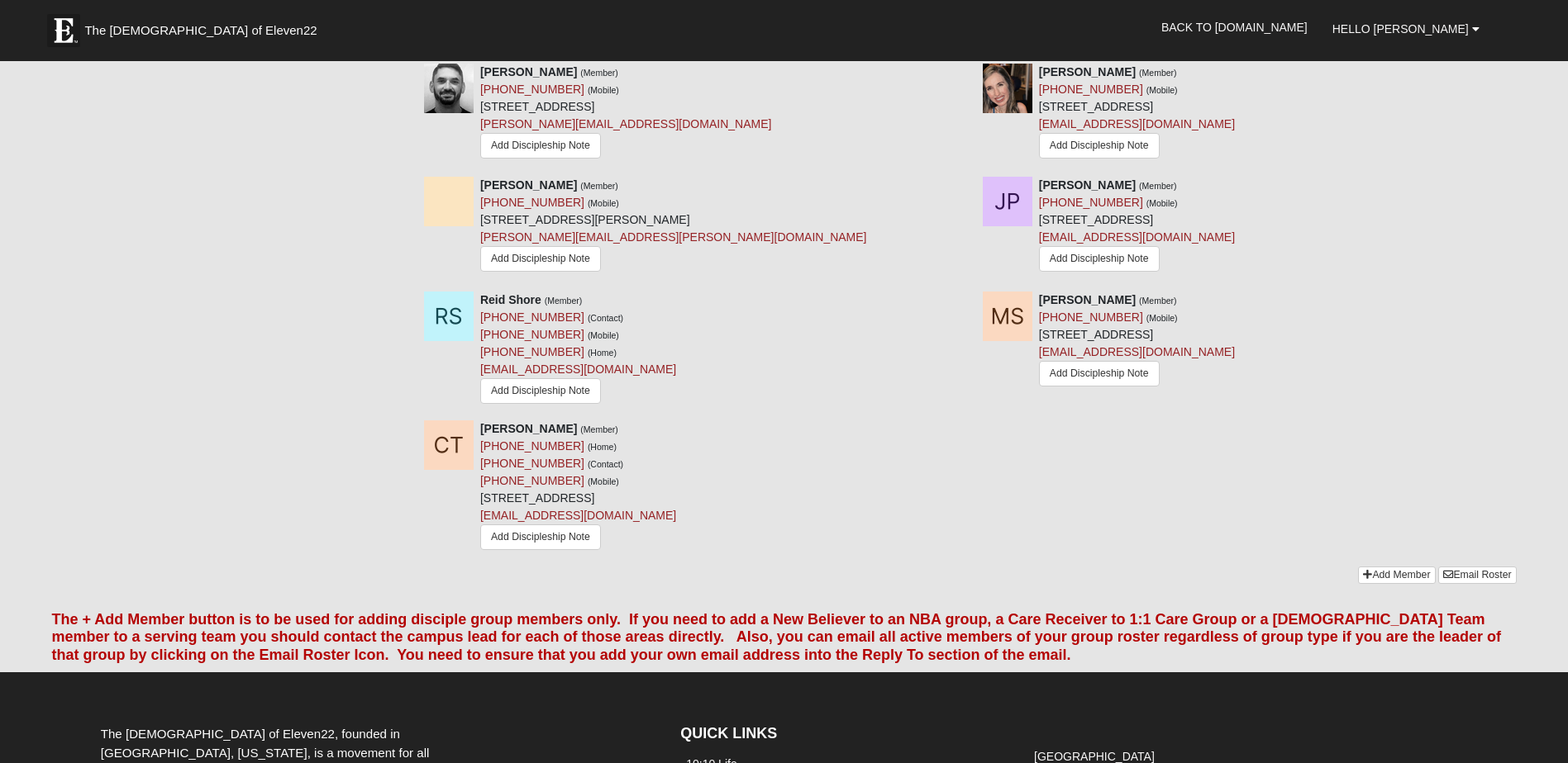
scroll to position [1653, 0]
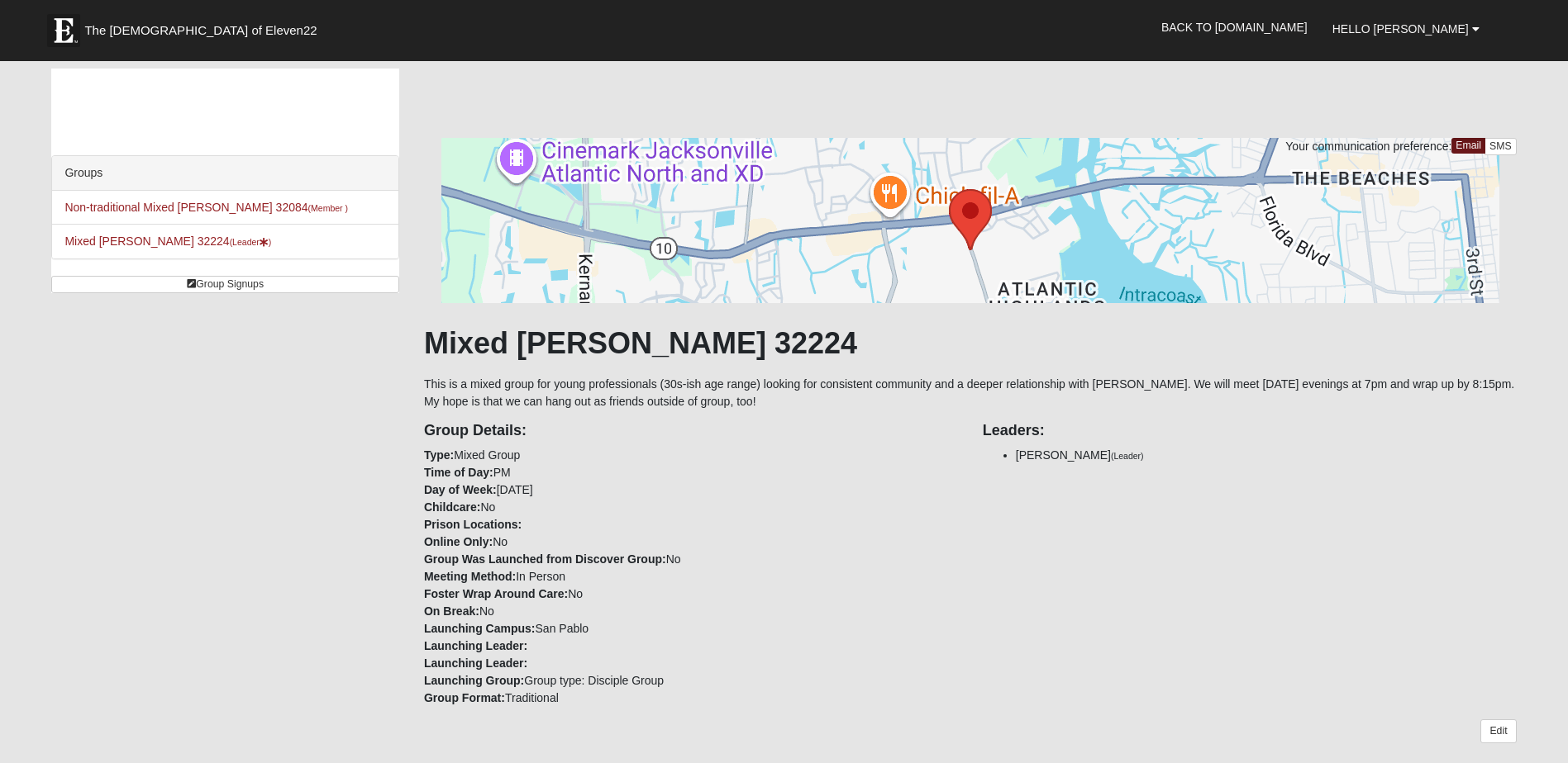
scroll to position [1653, 0]
